Goal: Download file/media

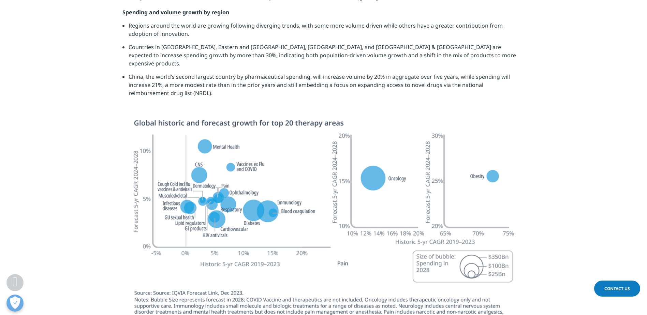
scroll to position [2001, 0]
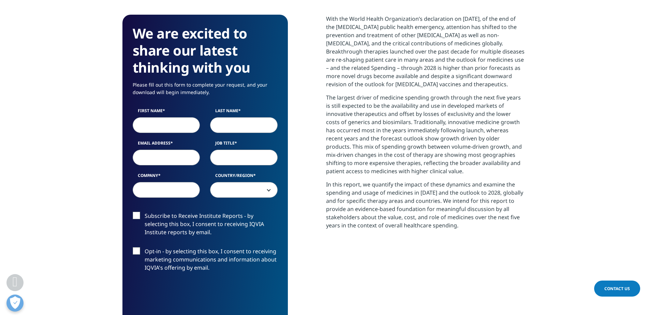
scroll to position [287, 0]
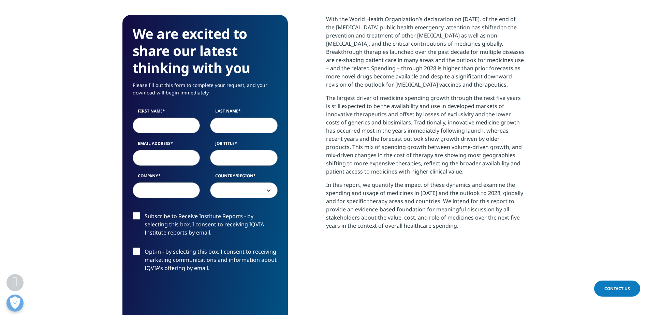
click at [169, 117] on label "First Name" at bounding box center [167, 113] width 68 height 10
click at [169, 118] on input "First Name" at bounding box center [167, 126] width 68 height 16
click at [163, 128] on input "First Name" at bounding box center [167, 126] width 68 height 16
type input "Sajal Swapnil"
type input "Swapnil"
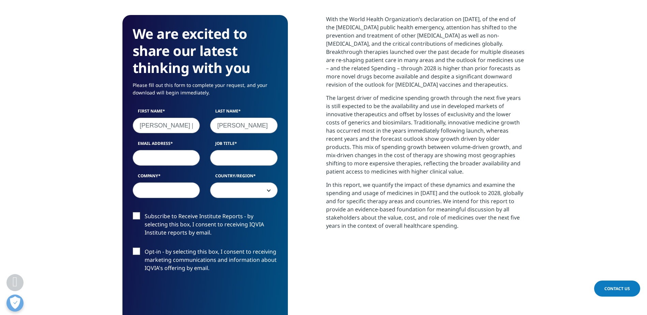
type input "Swapnil.Sajal@bcg.com"
type input "Sajal Swapnil"
select select "[GEOGRAPHIC_DATA]"
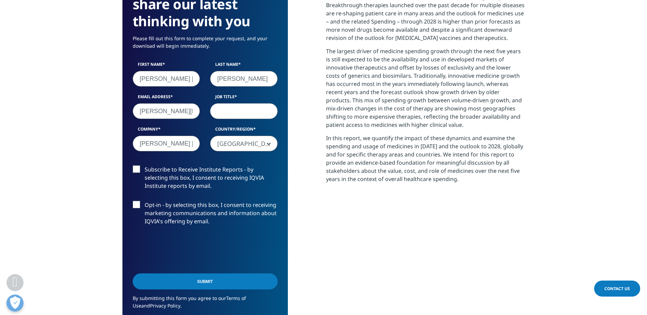
scroll to position [334, 0]
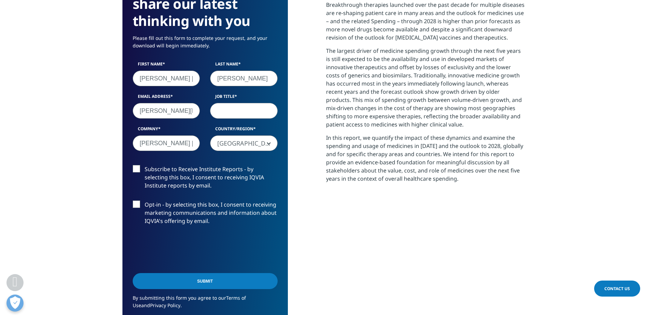
click at [238, 114] on input "Job Title" at bounding box center [244, 111] width 68 height 16
type input "Consultant"
click at [164, 277] on input "Submit" at bounding box center [205, 281] width 145 height 16
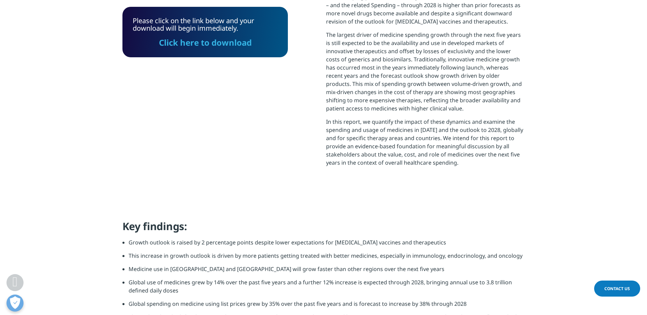
scroll to position [339, 0]
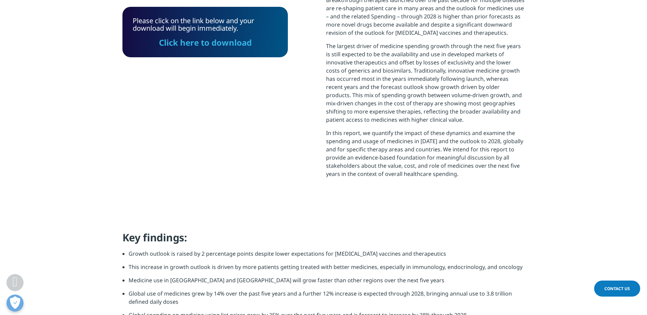
click at [214, 41] on link "Click here to download" at bounding box center [205, 42] width 93 height 11
